Goal: Task Accomplishment & Management: Manage account settings

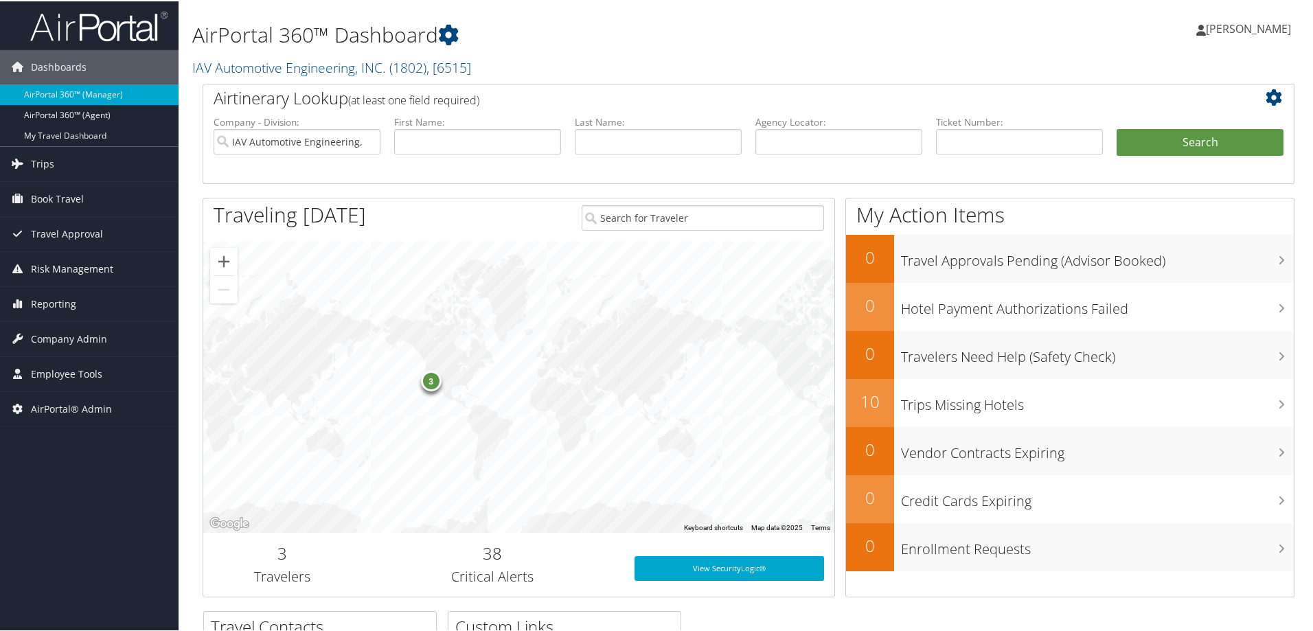
click at [596, 54] on h2 "IAV Automotive Engineering, INC. ( 1802 ) , [ 6515 ]" at bounding box center [563, 65] width 742 height 23
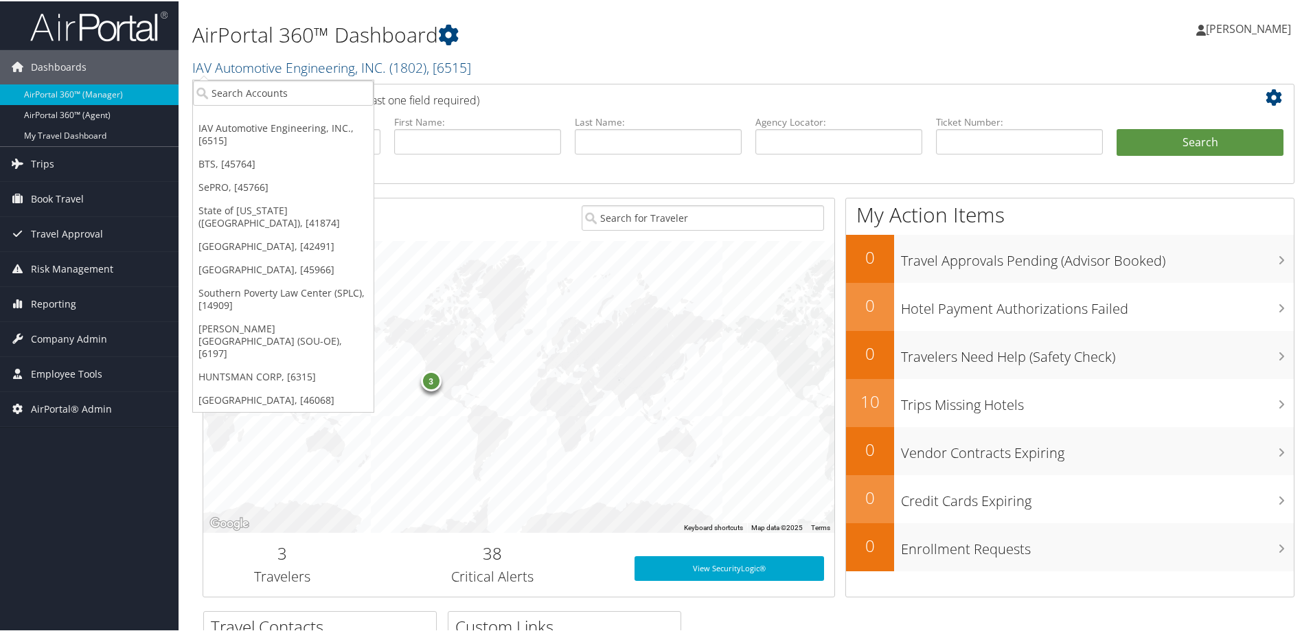
click at [631, 47] on h1 "AirPortal 360™ Dashboard" at bounding box center [563, 33] width 742 height 29
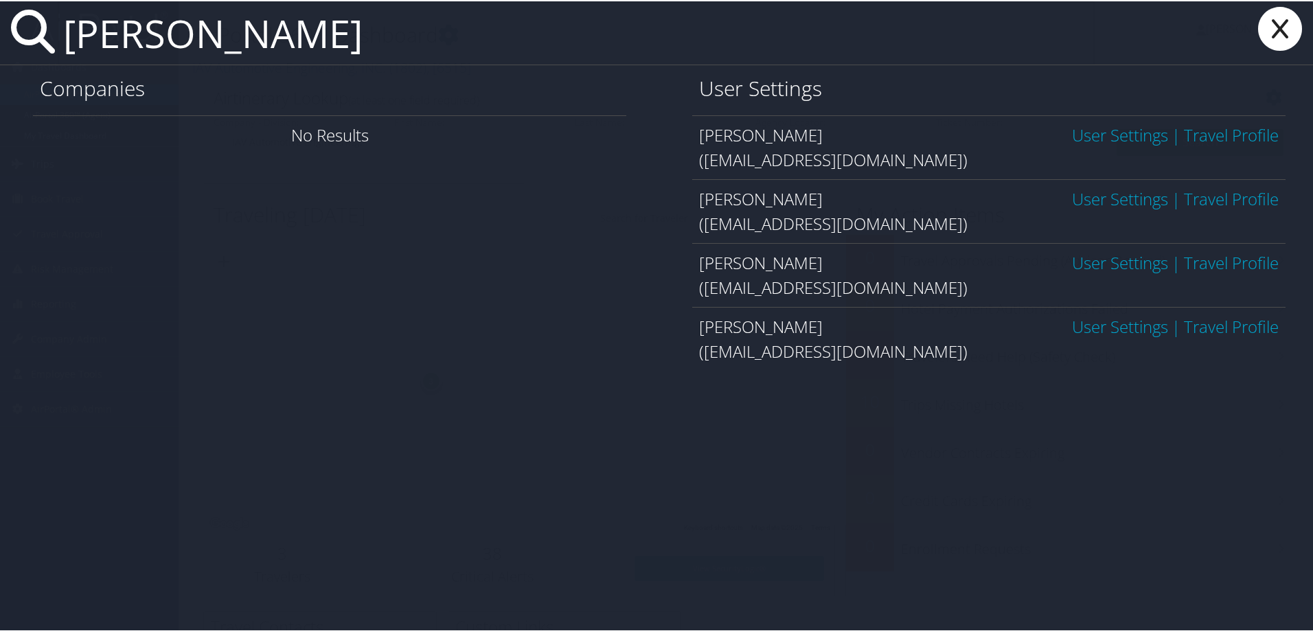
type input "[PERSON_NAME]"
click at [1073, 199] on link "User Settings" at bounding box center [1120, 197] width 96 height 23
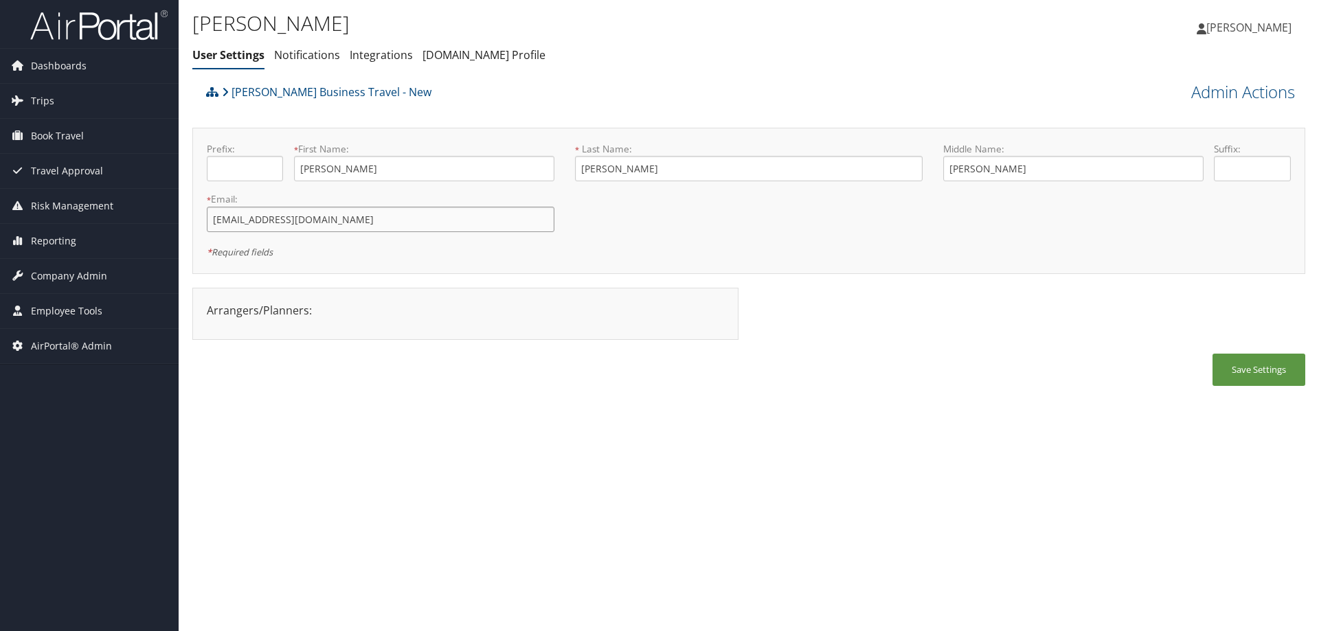
drag, startPoint x: 304, startPoint y: 218, endPoint x: 192, endPoint y: 224, distance: 111.4
click at [192, 224] on div "Prefix: * First Name: Jennifer This field is required * Last Name: Griessel Thi…" at bounding box center [748, 201] width 1112 height 146
click at [744, 38] on div "Jennifer Griessel User Settings Notifications Integrations AndavoVacations.com …" at bounding box center [563, 38] width 742 height 59
click at [803, 87] on div "[PERSON_NAME] Business Travel - New" at bounding box center [610, 96] width 814 height 37
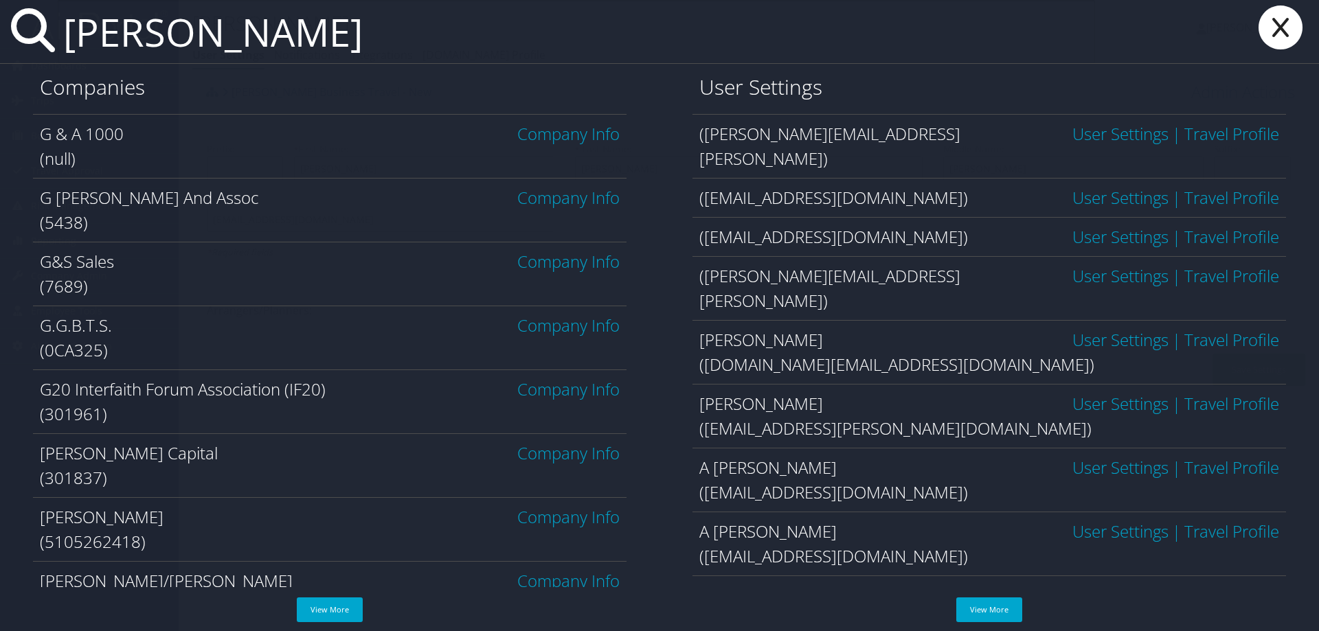
type input "griessel"
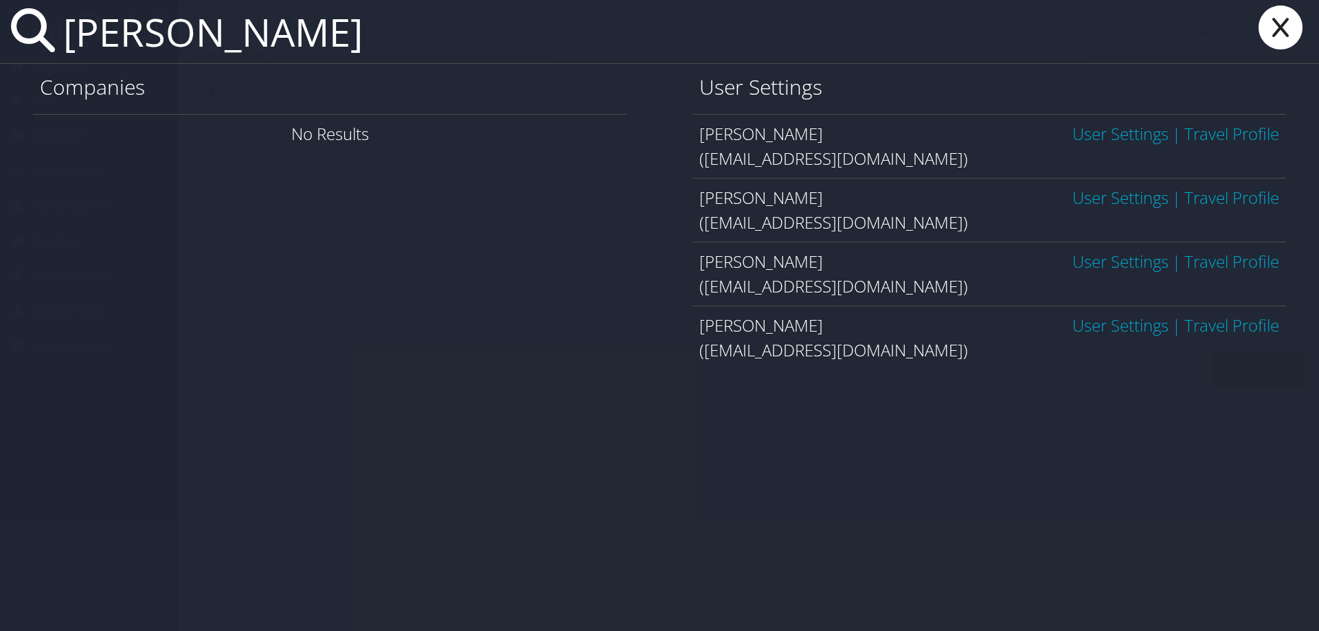
click at [1117, 201] on link "User Settings" at bounding box center [1120, 197] width 96 height 23
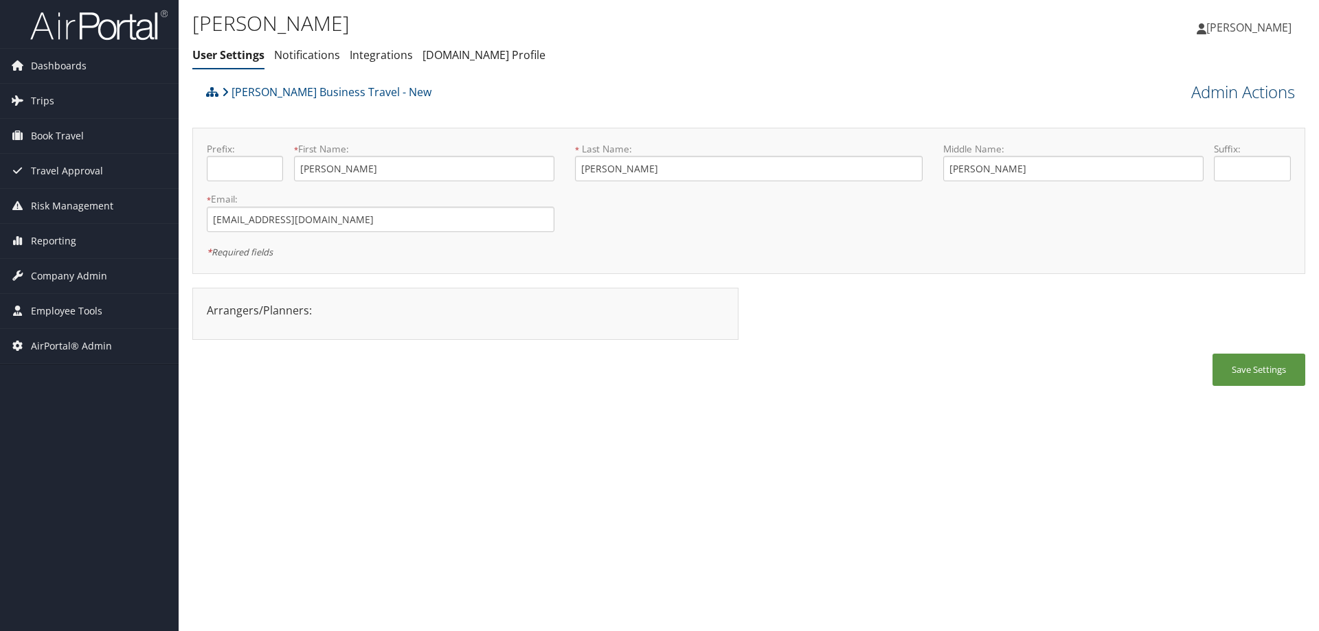
click at [1224, 92] on link "Admin Actions" at bounding box center [1243, 91] width 104 height 23
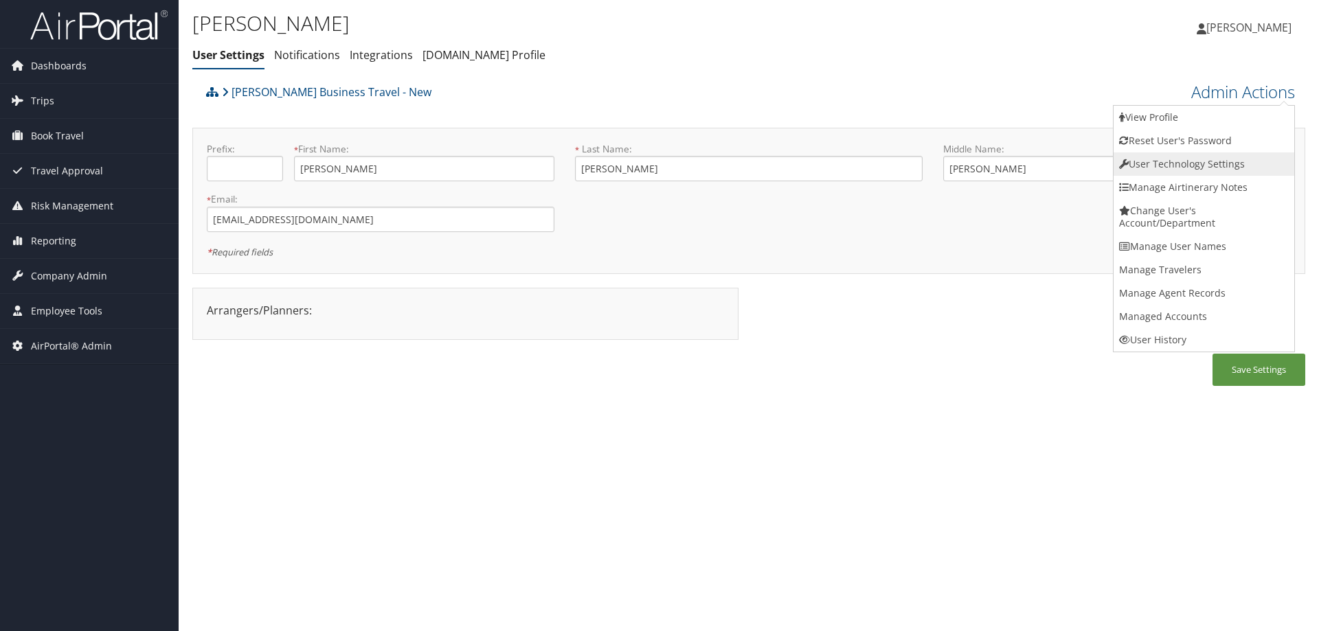
click at [1169, 162] on link "User Technology Settings" at bounding box center [1203, 163] width 181 height 23
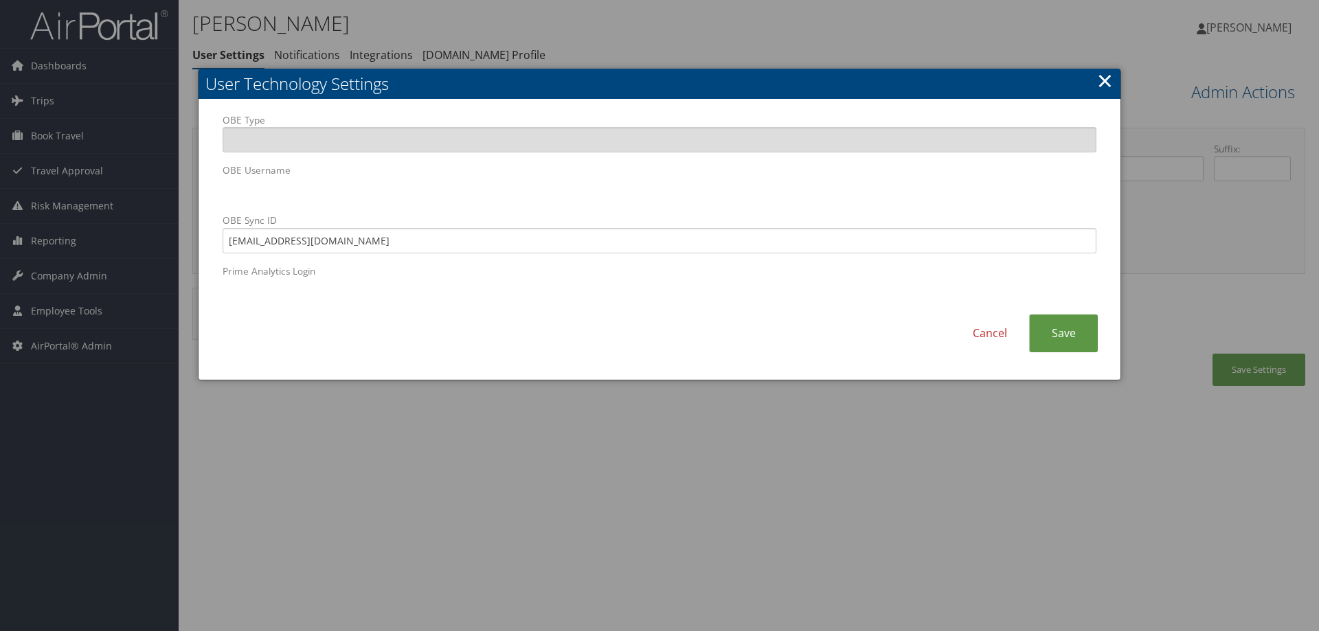
click at [23, 163] on body "Menu Dashboards ► AirPortal 360™ (Manager) AirPortal 360™ (Agent) My Travel Das…" at bounding box center [659, 315] width 1319 height 631
paste input "ay.griessel@cbtravel"
type input "jay.griessel@cbtravel.com"
click at [1082, 338] on link "Save" at bounding box center [1063, 334] width 69 height 38
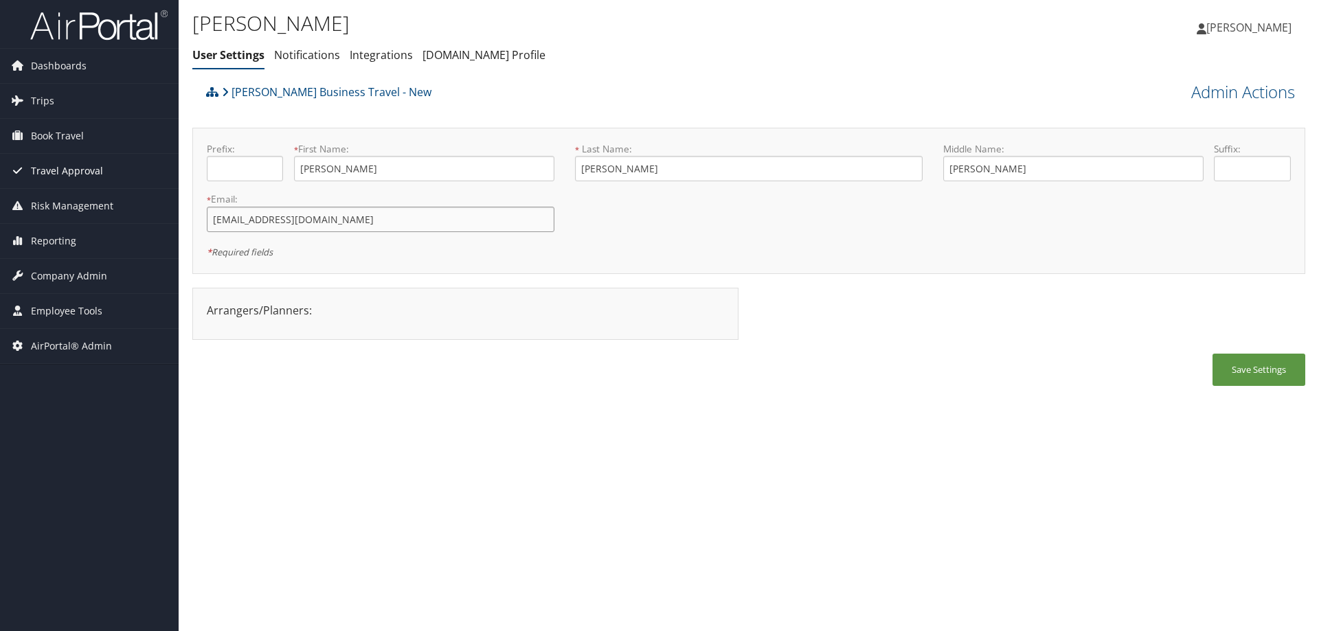
drag, startPoint x: 249, startPoint y: 212, endPoint x: 17, endPoint y: 173, distance: 235.4
click at [14, 174] on div "Dashboards AirPortal 360™ (Manager) AirPortal 360™ (Agent) My Travel Dashboard …" at bounding box center [659, 315] width 1319 height 631
paste input "ay.griessel@cbtravel"
type input "jay.griessel@cbtravel.com"
click at [1235, 369] on button "Save Settings" at bounding box center [1258, 370] width 93 height 32
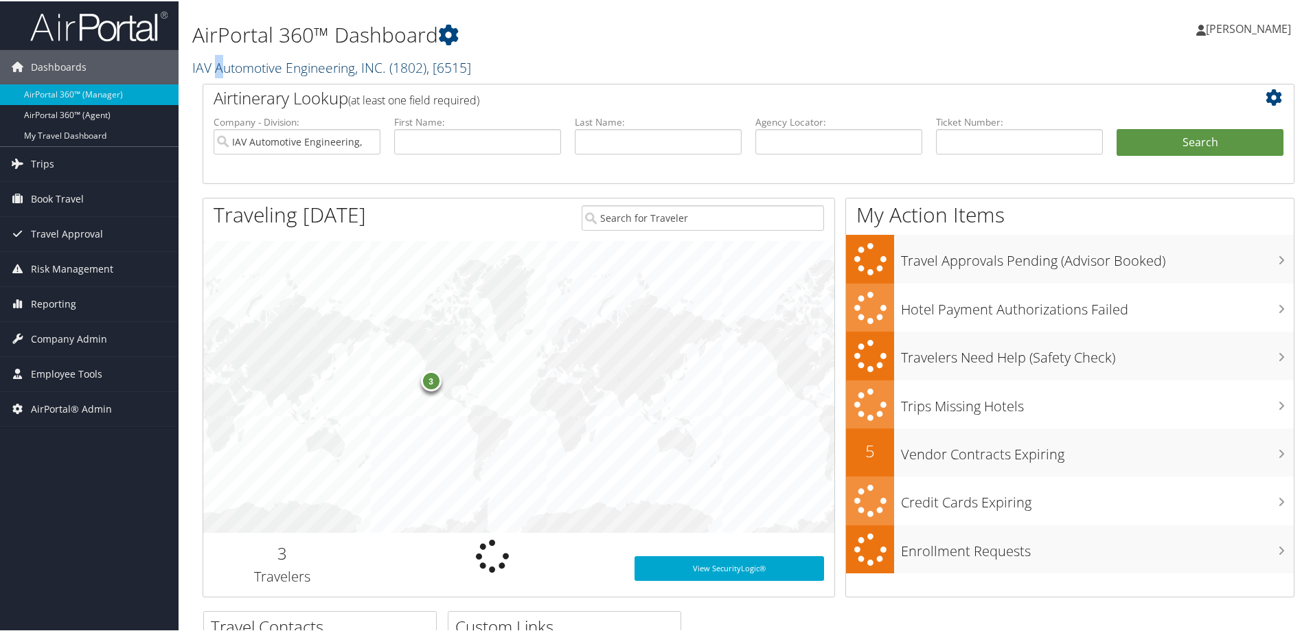
click at [220, 64] on link "IAV Automotive Engineering, INC. ( 1802 ) , [ 6515 ]" at bounding box center [331, 66] width 279 height 19
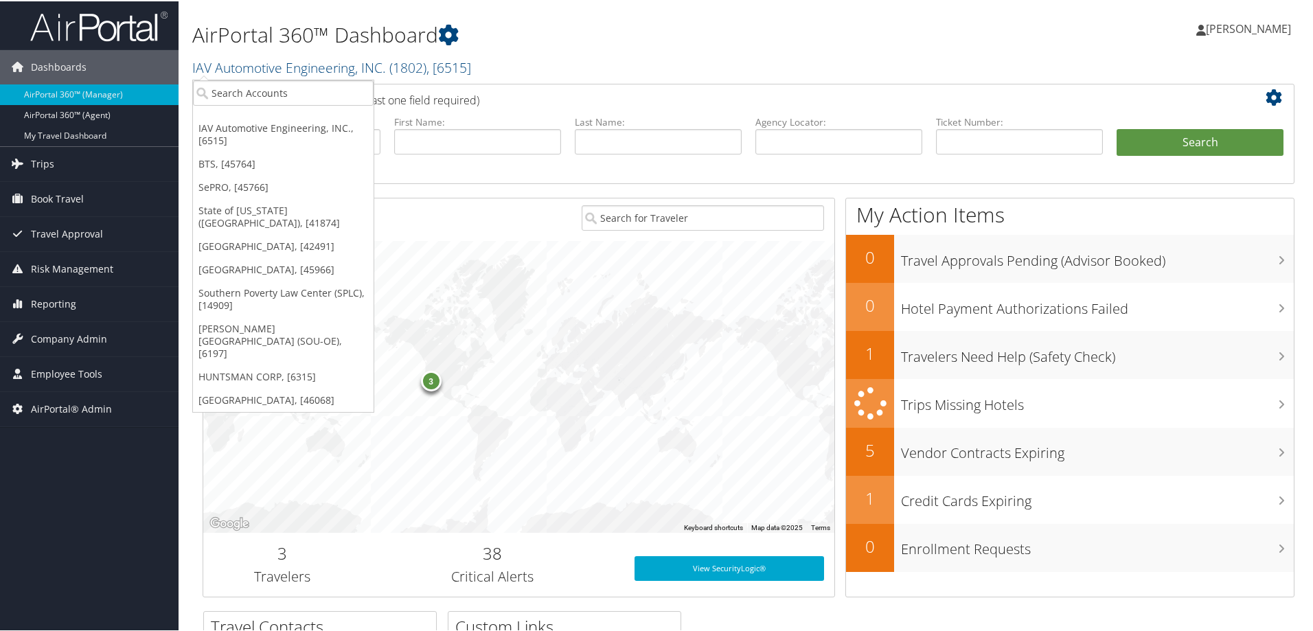
drag, startPoint x: 694, startPoint y: 43, endPoint x: 701, endPoint y: 41, distance: 7.8
click at [695, 43] on h1 "AirPortal 360™ Dashboard" at bounding box center [563, 33] width 742 height 29
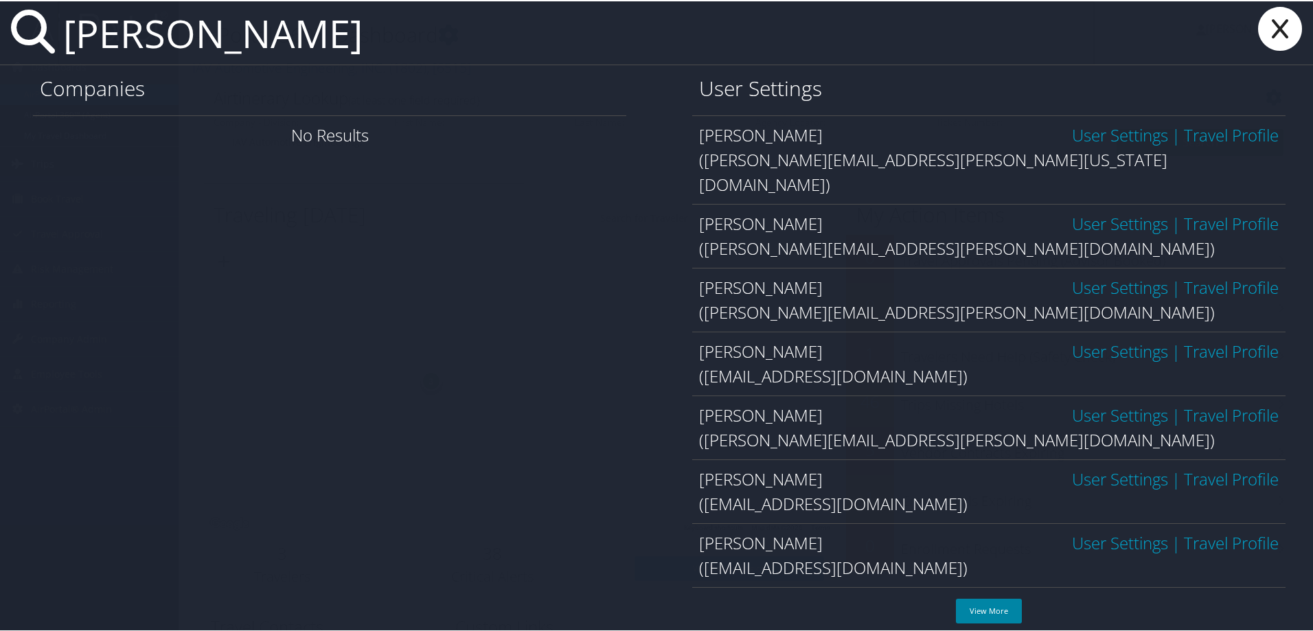
click at [992, 615] on link "View More" at bounding box center [989, 609] width 66 height 25
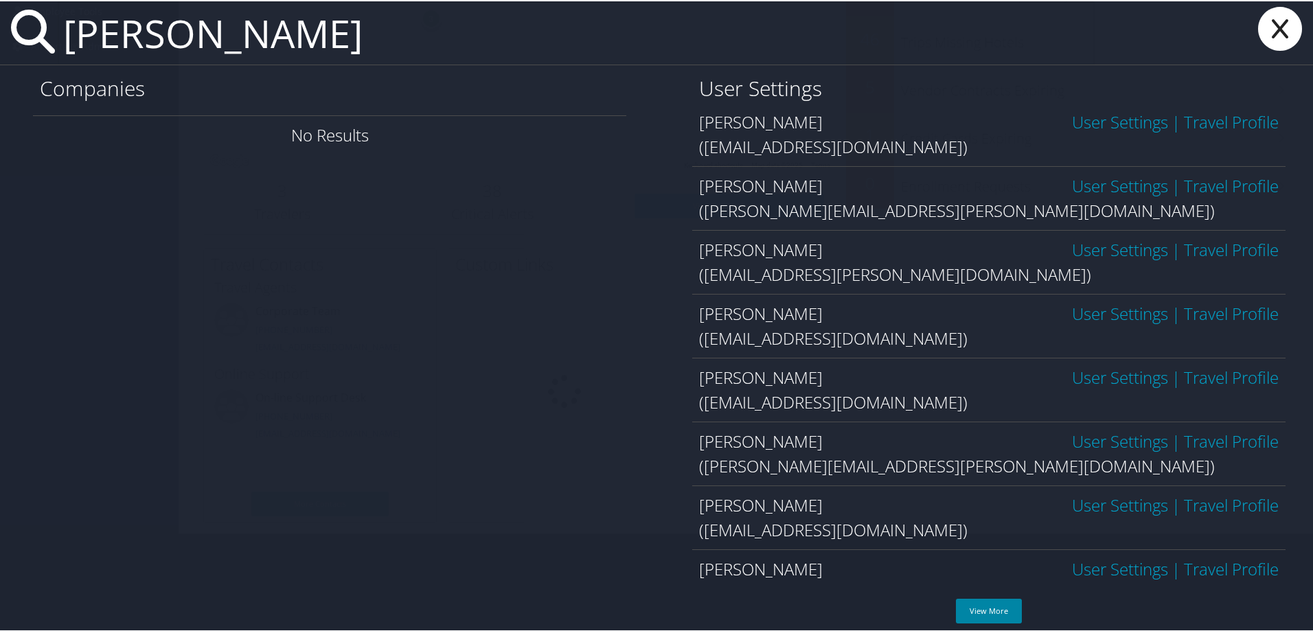
scroll to position [266, 0]
click at [983, 611] on link "View More" at bounding box center [989, 609] width 66 height 25
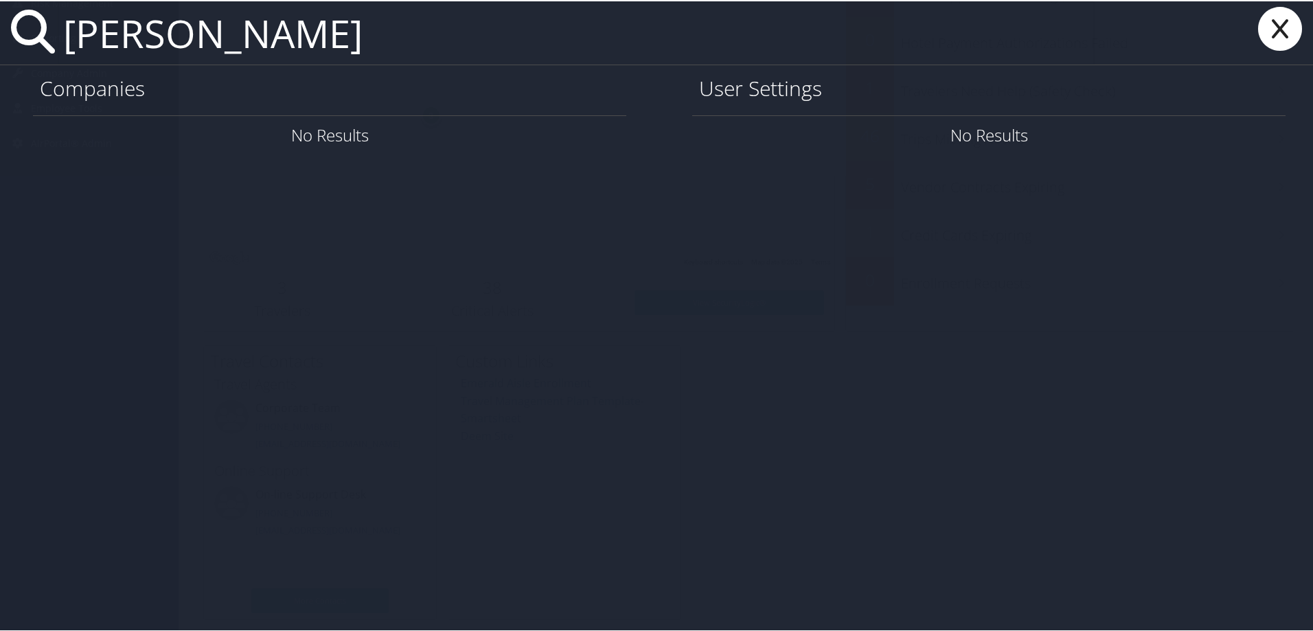
drag, startPoint x: 189, startPoint y: 31, endPoint x: 46, endPoint y: 31, distance: 142.8
click at [46, 31] on div "sara parker" at bounding box center [659, 32] width 1319 height 64
type input "abeile"
click at [1273, 22] on icon at bounding box center [1280, 27] width 55 height 44
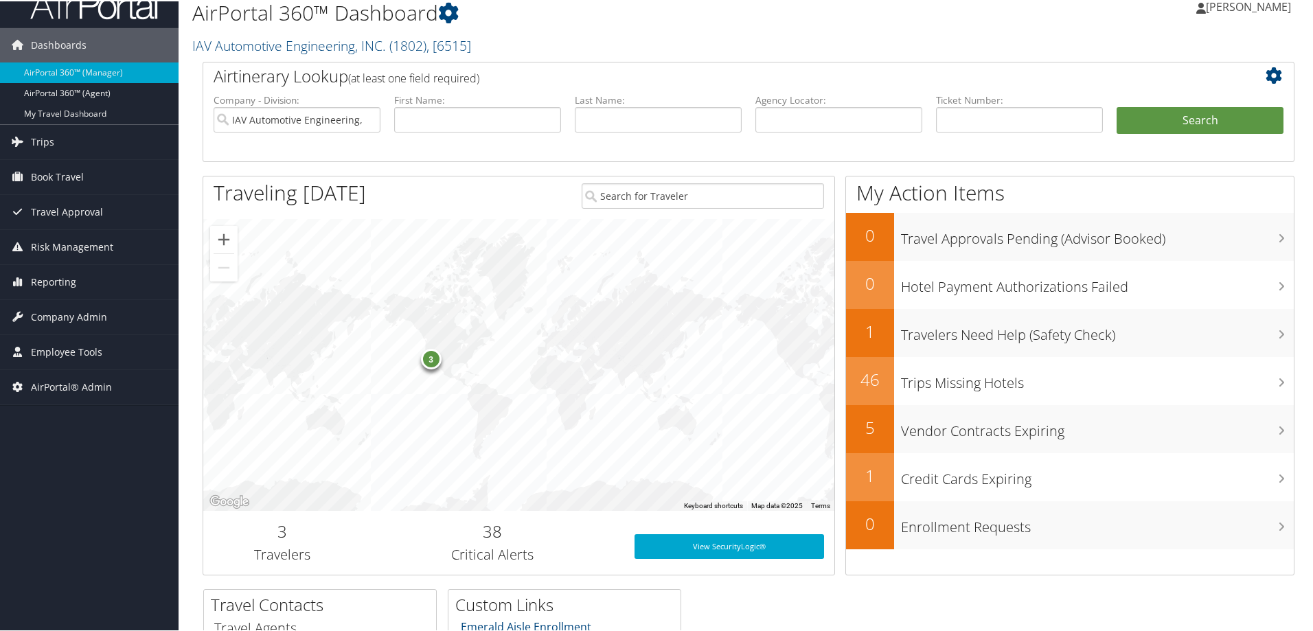
scroll to position [0, 0]
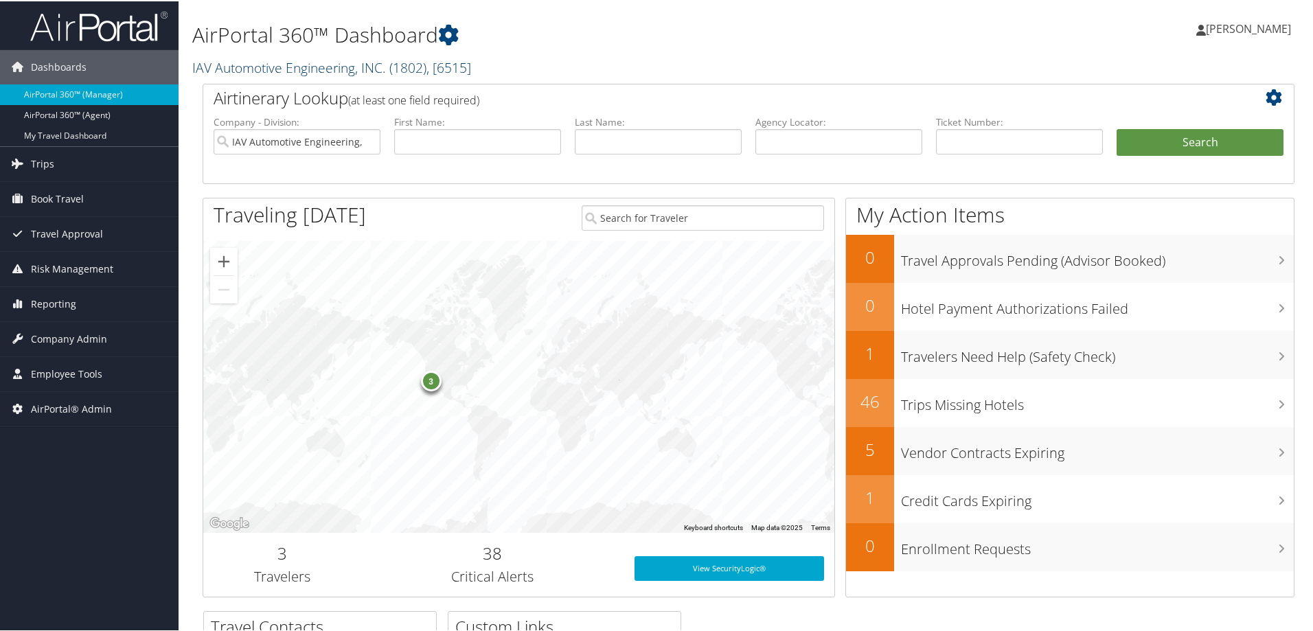
click at [230, 58] on link "IAV Automotive Engineering, INC. ( 1802 ) , [ 6515 ]" at bounding box center [331, 66] width 279 height 19
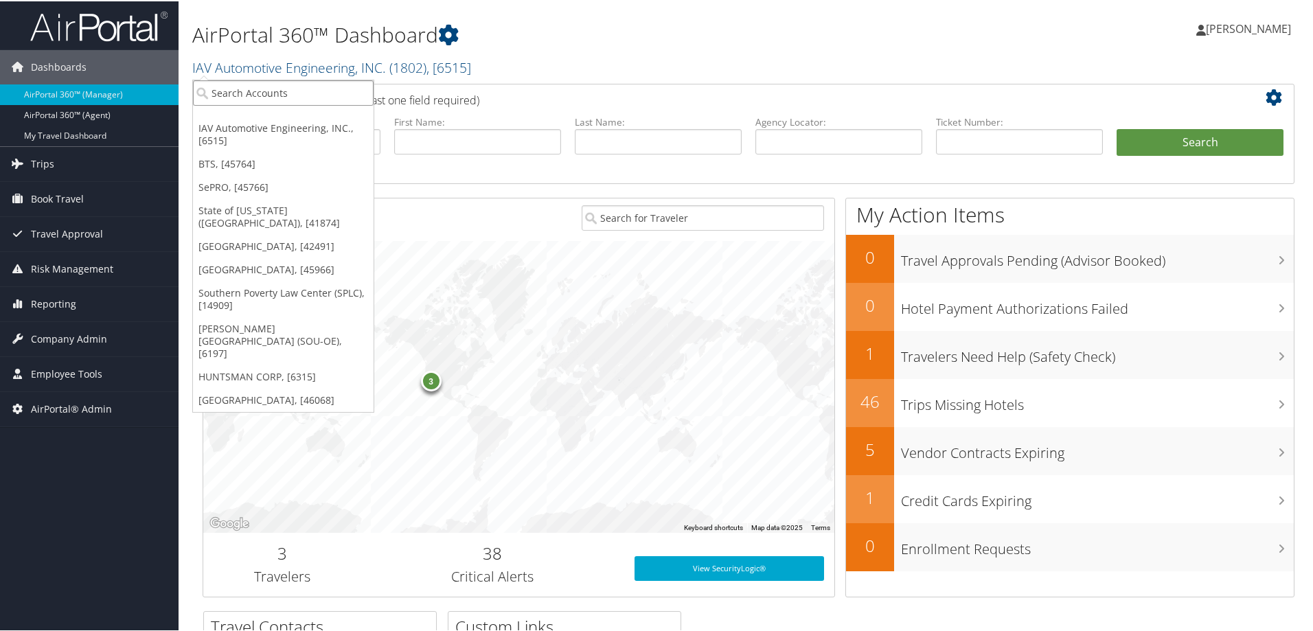
click at [244, 85] on input "search" at bounding box center [283, 91] width 181 height 25
type input "abilene"
